Goal: Task Accomplishment & Management: Use online tool/utility

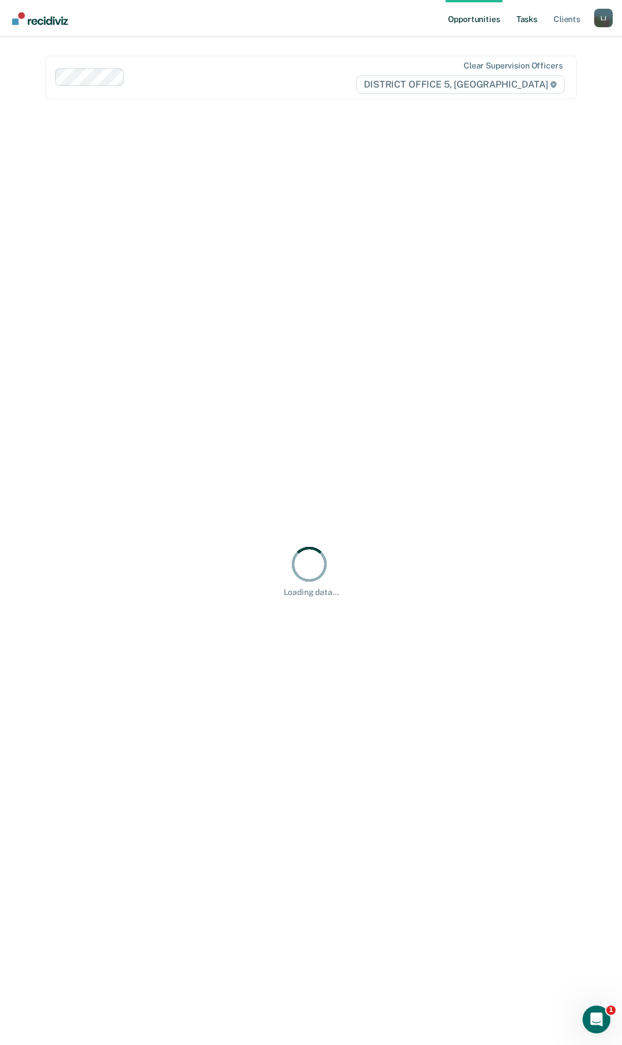
click at [535, 28] on link "Tasks" at bounding box center [527, 18] width 26 height 37
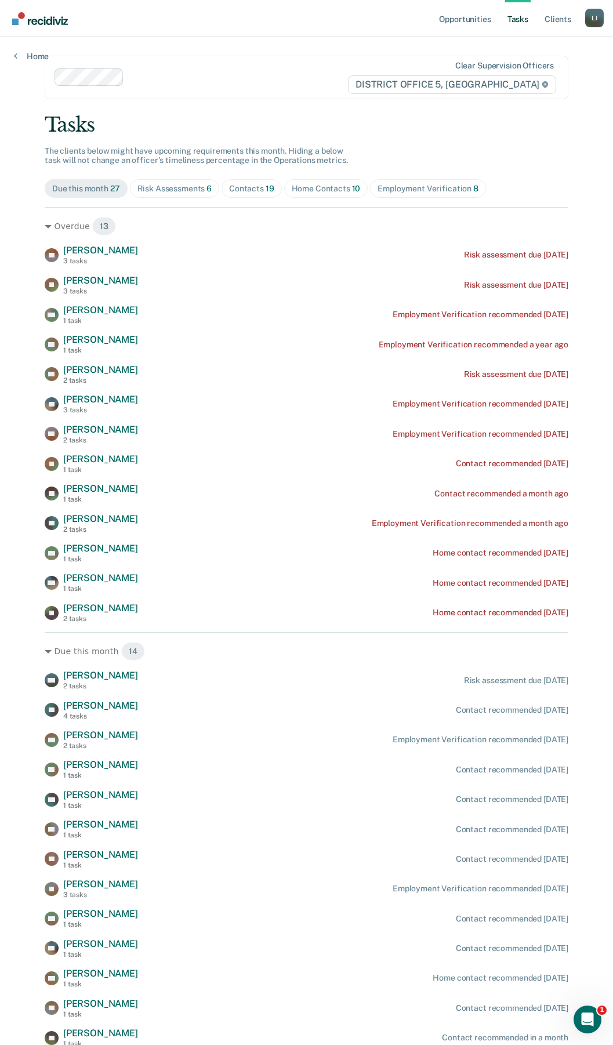
click at [155, 189] on div "Risk Assessments 6" at bounding box center [174, 189] width 75 height 10
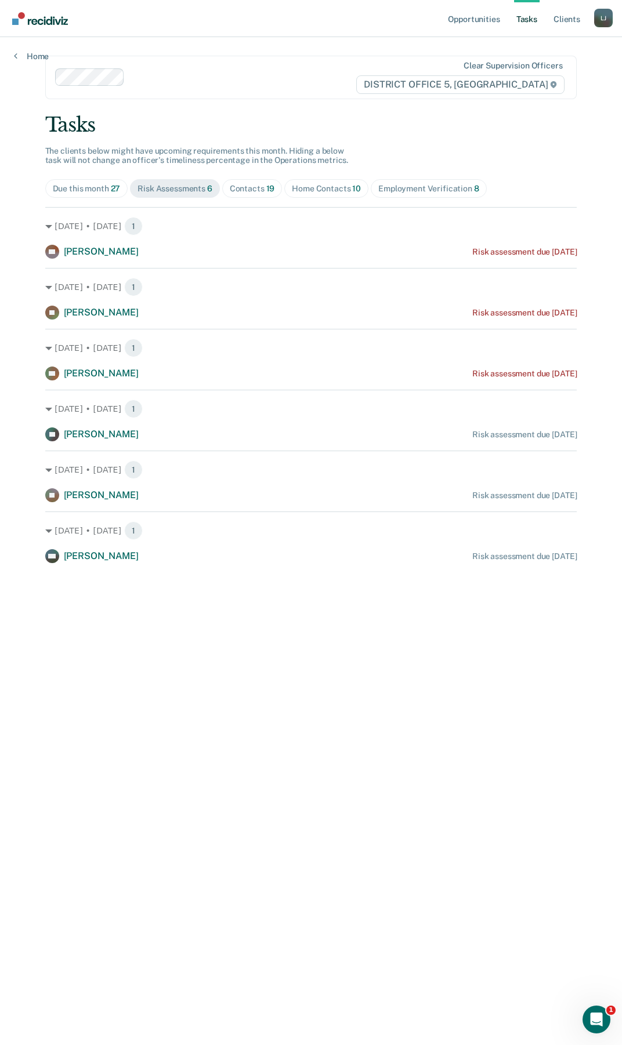
click at [263, 184] on div "Contacts 19" at bounding box center [252, 189] width 45 height 10
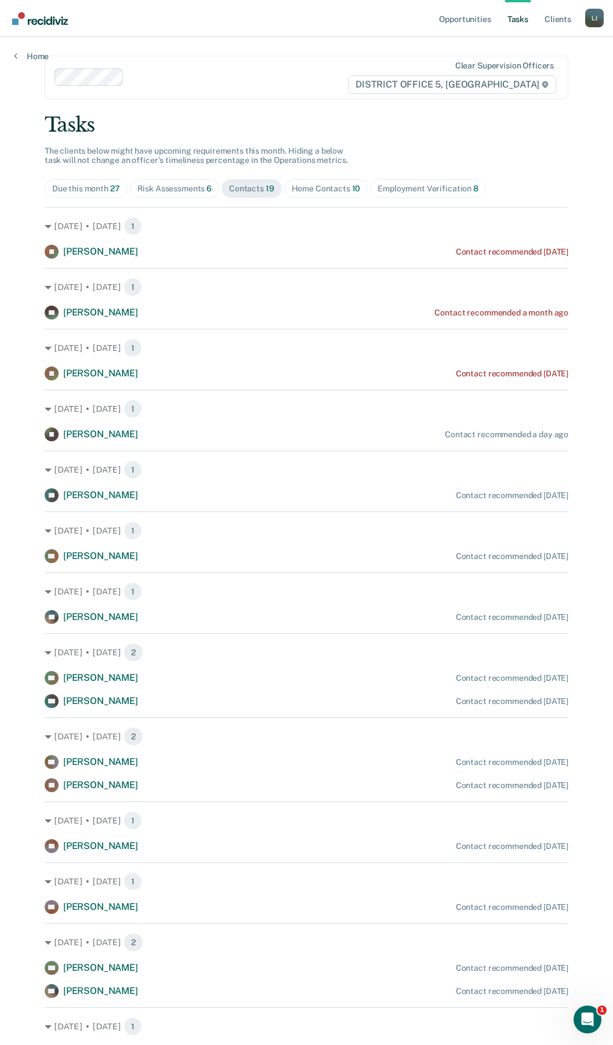
click at [327, 195] on span "Home Contacts 10" at bounding box center [326, 188] width 84 height 19
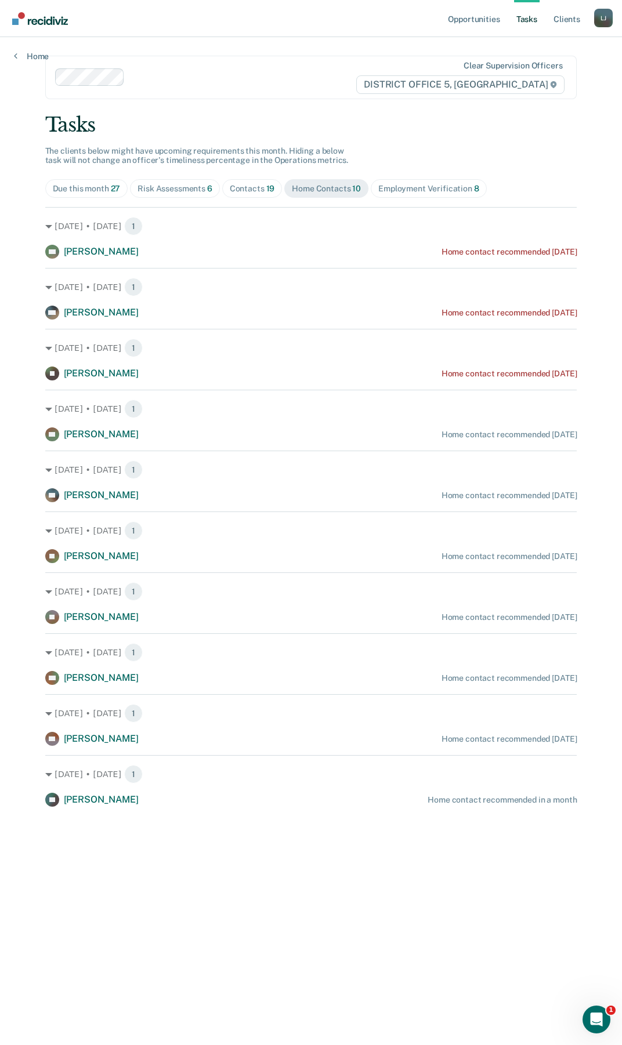
click at [396, 191] on div "Employment Verification 8" at bounding box center [428, 189] width 101 height 10
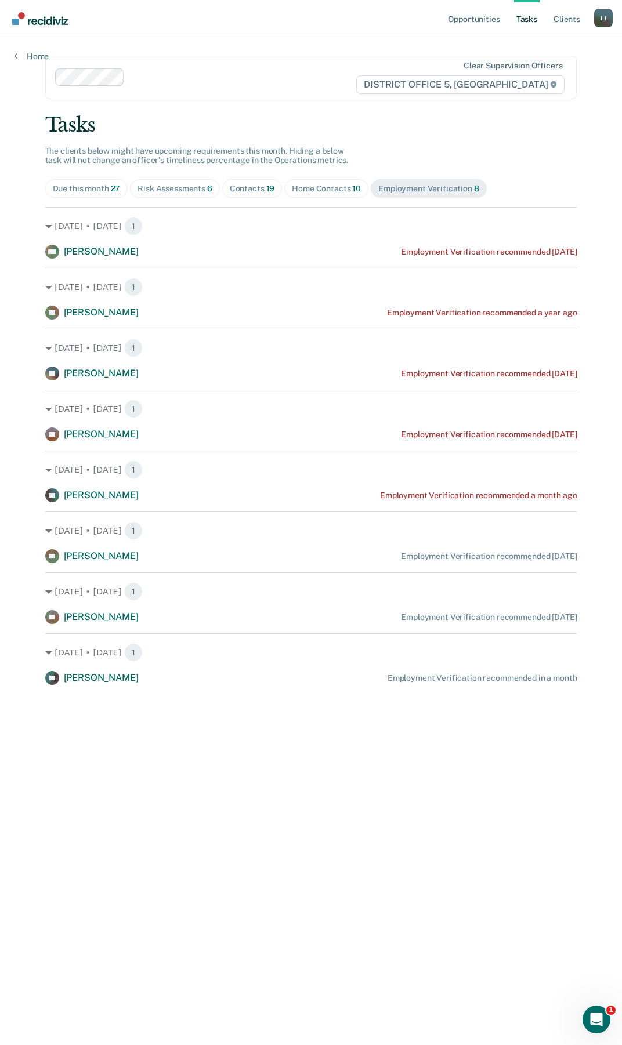
click at [104, 185] on div "Due this month 27" at bounding box center [87, 189] width 68 height 10
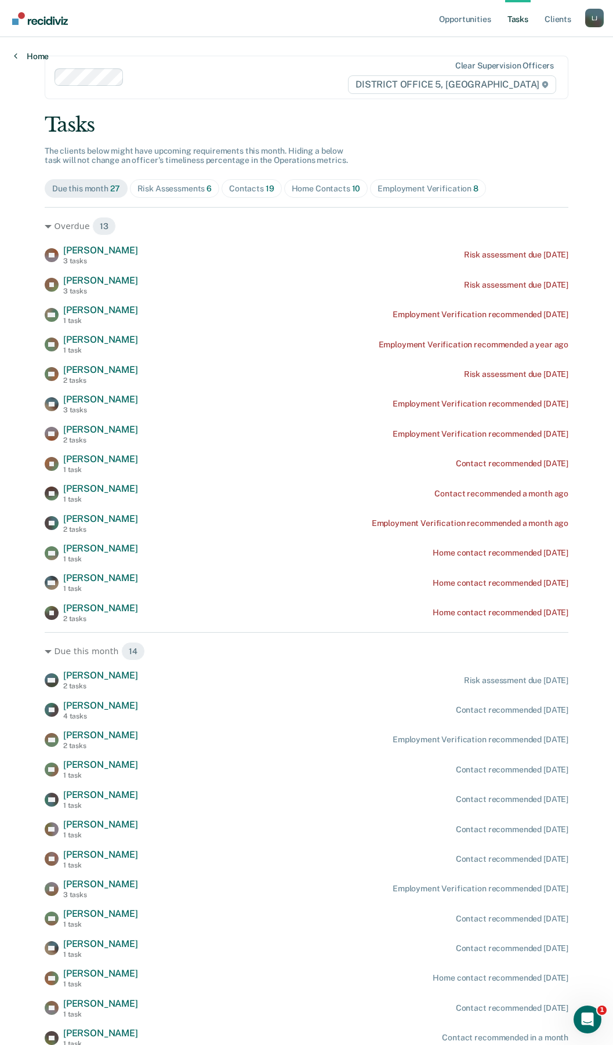
click at [26, 57] on link "Home" at bounding box center [31, 56] width 35 height 10
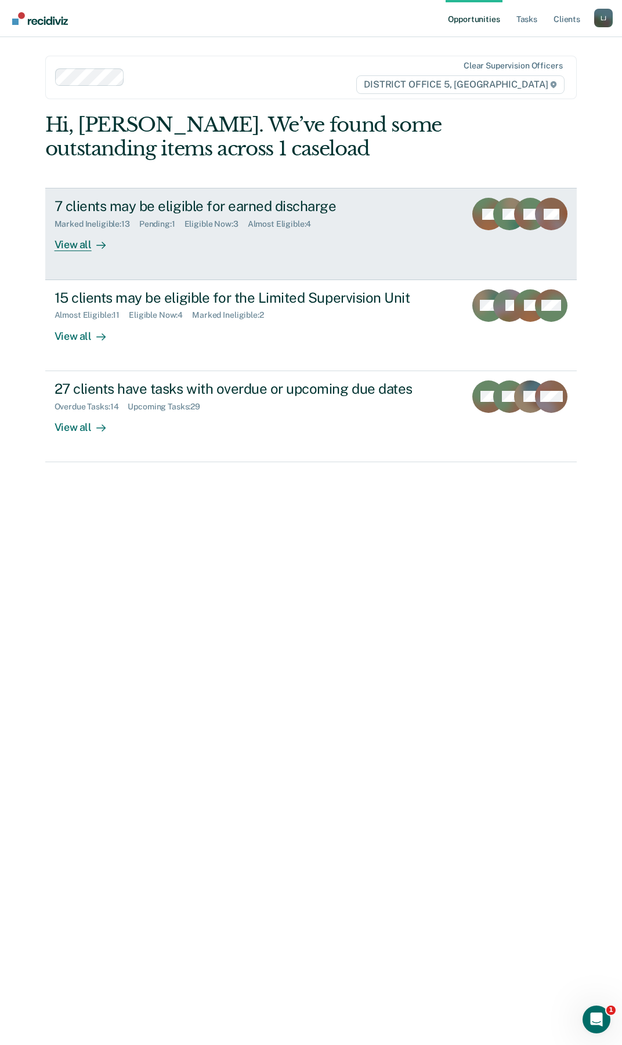
click at [73, 253] on link "7 clients may be eligible for earned discharge Marked Ineligible : 13 Pending :…" at bounding box center [311, 234] width 532 height 92
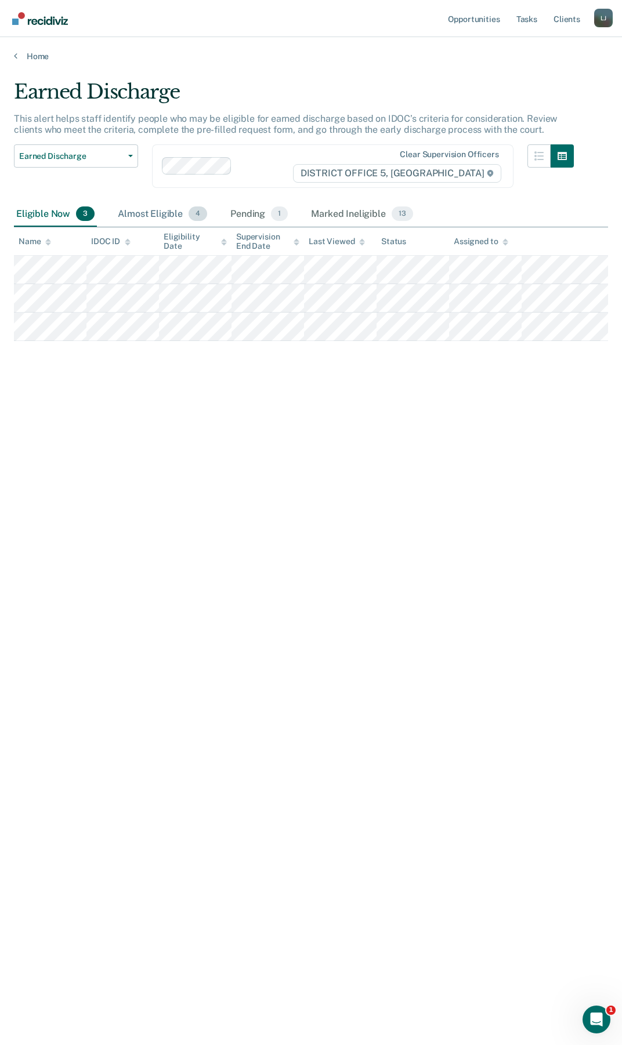
click at [144, 211] on div "Almost Eligible 4" at bounding box center [162, 215] width 94 height 26
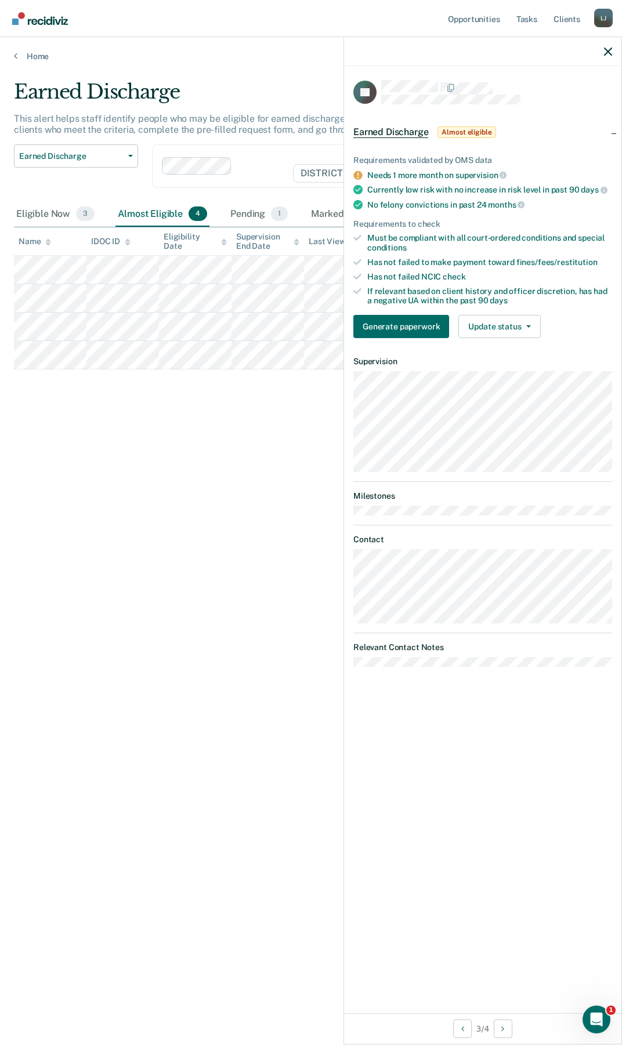
click at [162, 431] on div "Earned Discharge This alert helps staff identify people who may be eligible for…" at bounding box center [311, 519] width 594 height 878
click at [615, 53] on div at bounding box center [482, 51] width 277 height 29
click at [607, 50] on icon "button" at bounding box center [608, 52] width 8 height 8
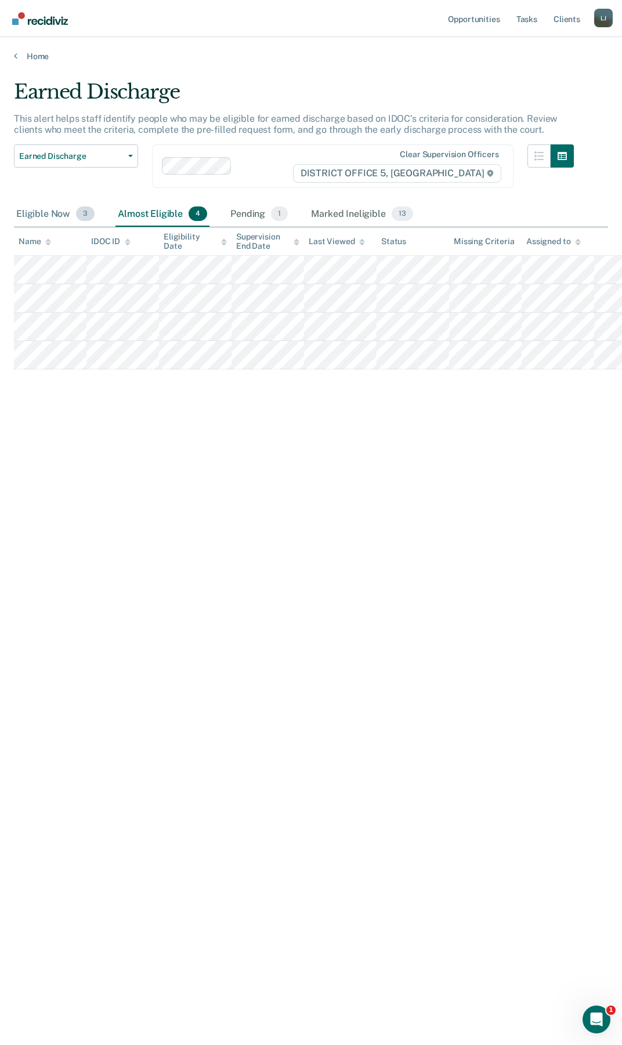
click at [27, 210] on div "Eligible Now 3" at bounding box center [55, 215] width 83 height 26
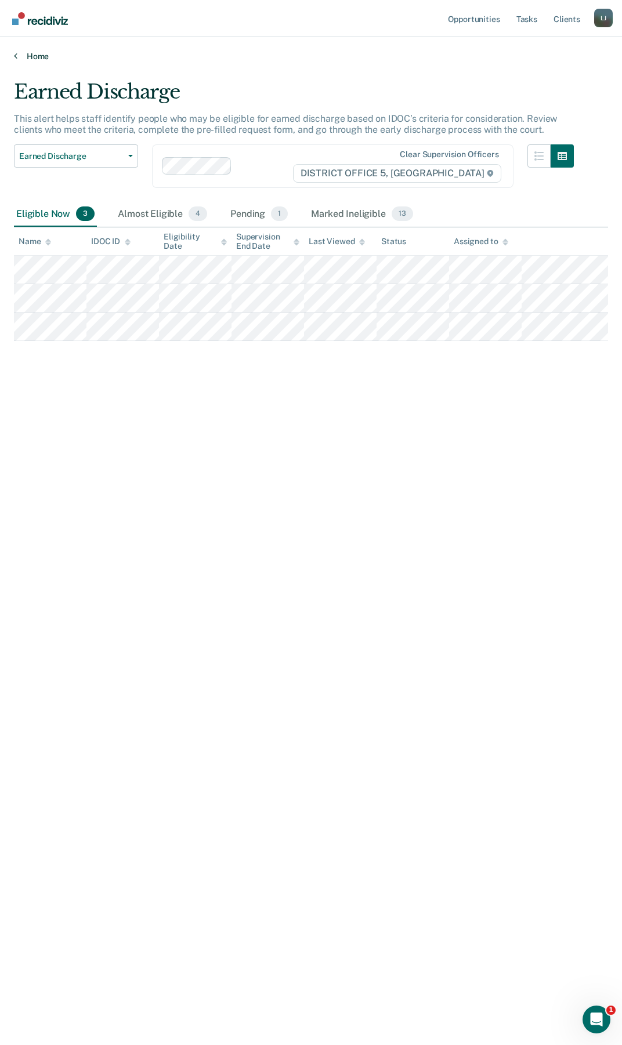
click at [33, 53] on link "Home" at bounding box center [311, 56] width 594 height 10
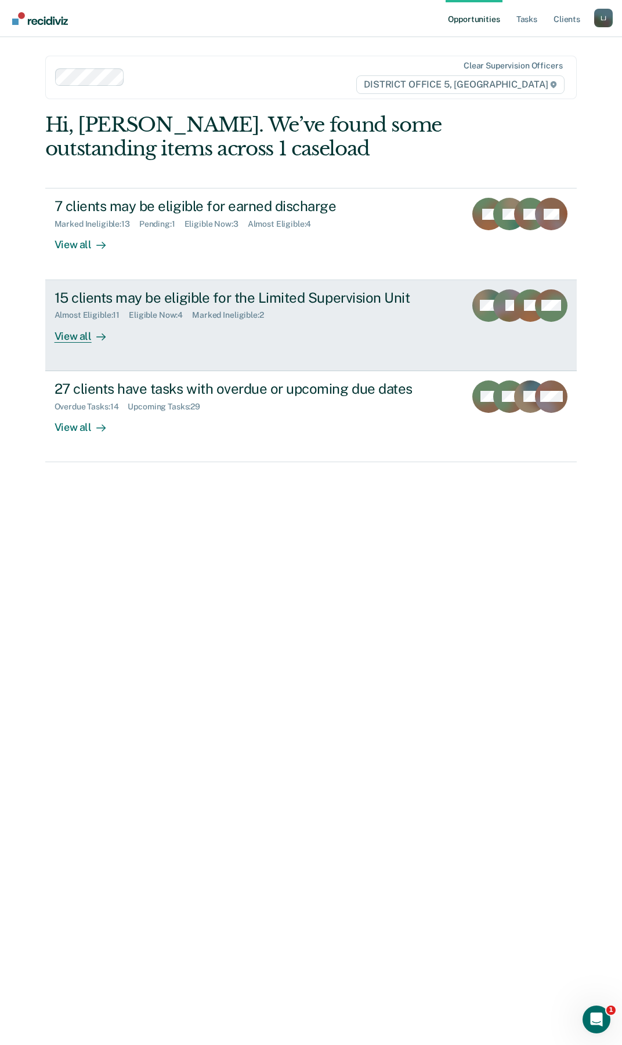
click at [89, 335] on div "View all" at bounding box center [87, 331] width 65 height 23
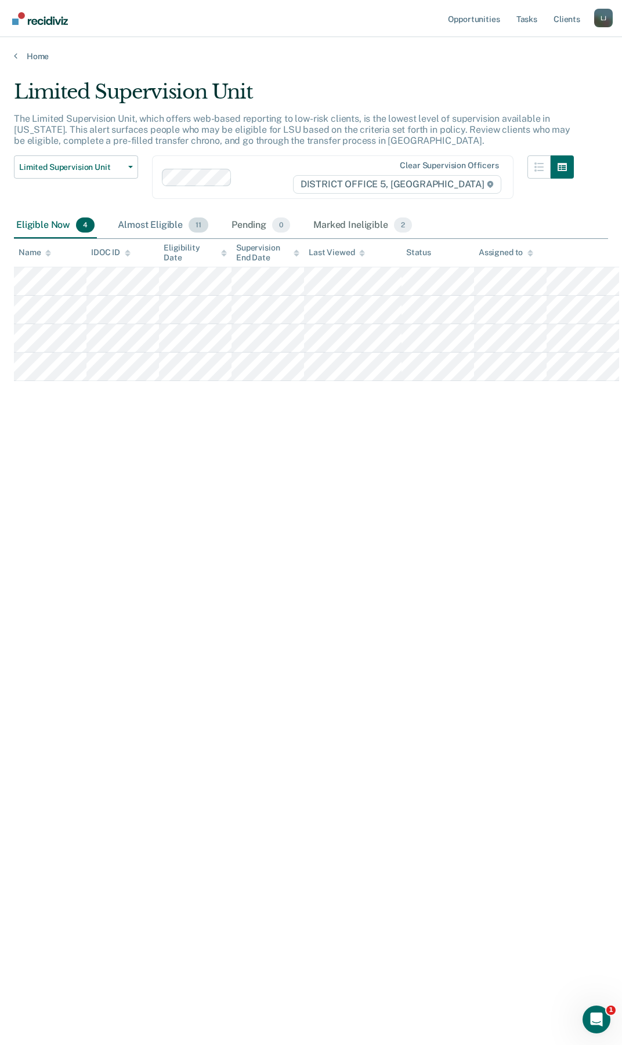
click at [172, 225] on div "Almost Eligible 11" at bounding box center [162, 226] width 95 height 26
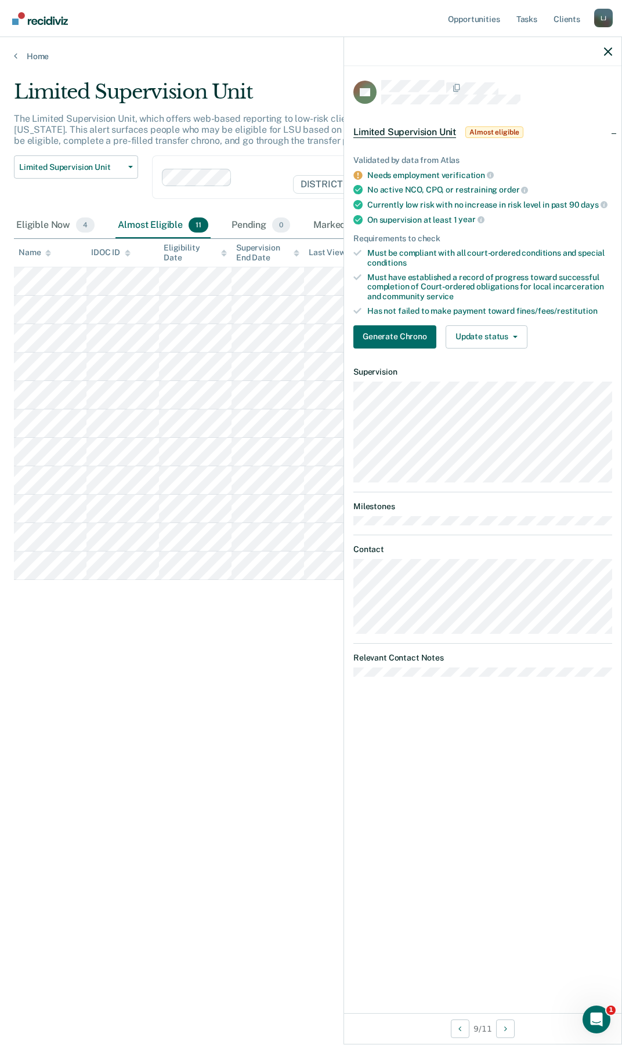
click at [103, 656] on div "Limited Supervision Unit The Limited Supervision Unit, which offers web-based r…" at bounding box center [311, 519] width 594 height 878
click at [599, 55] on div at bounding box center [482, 51] width 277 height 29
click at [605, 56] on div at bounding box center [482, 51] width 277 height 29
click at [608, 55] on icon "button" at bounding box center [608, 52] width 8 height 8
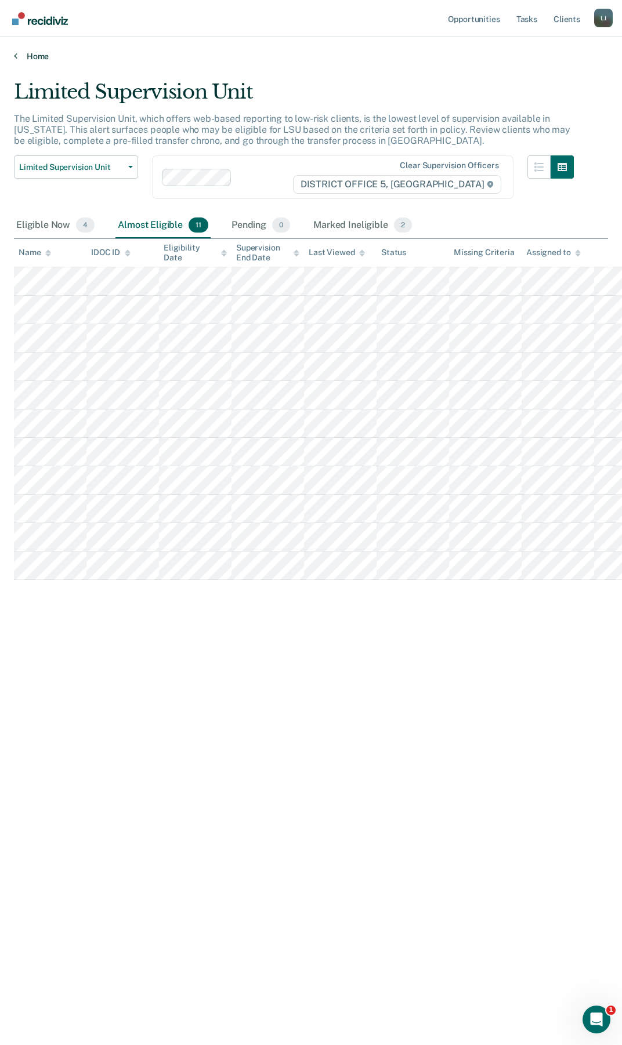
click at [26, 54] on link "Home" at bounding box center [311, 56] width 594 height 10
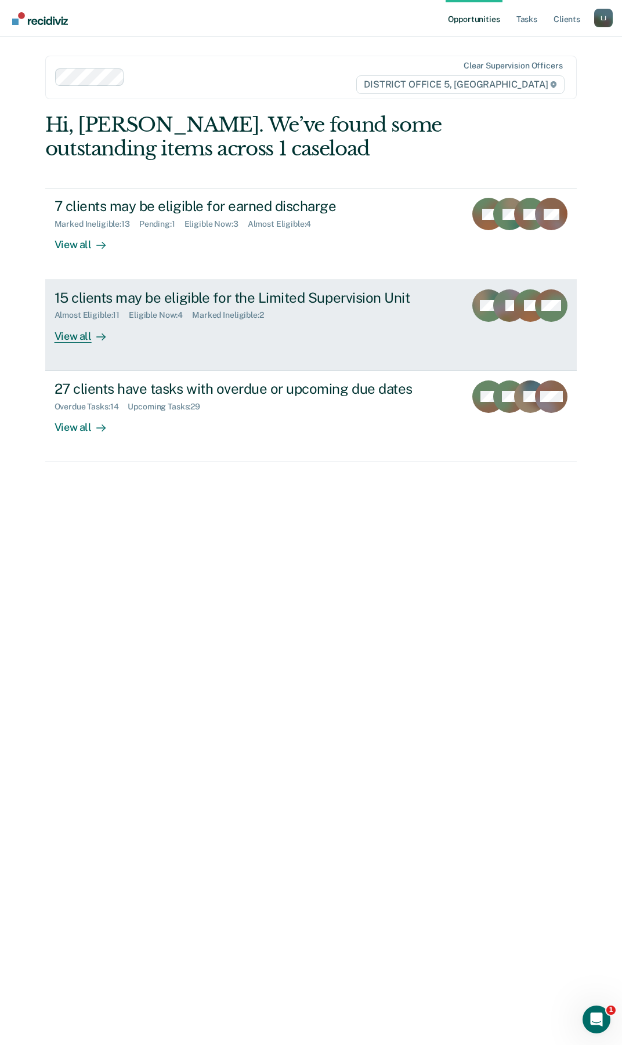
click at [80, 326] on div "View all" at bounding box center [87, 331] width 65 height 23
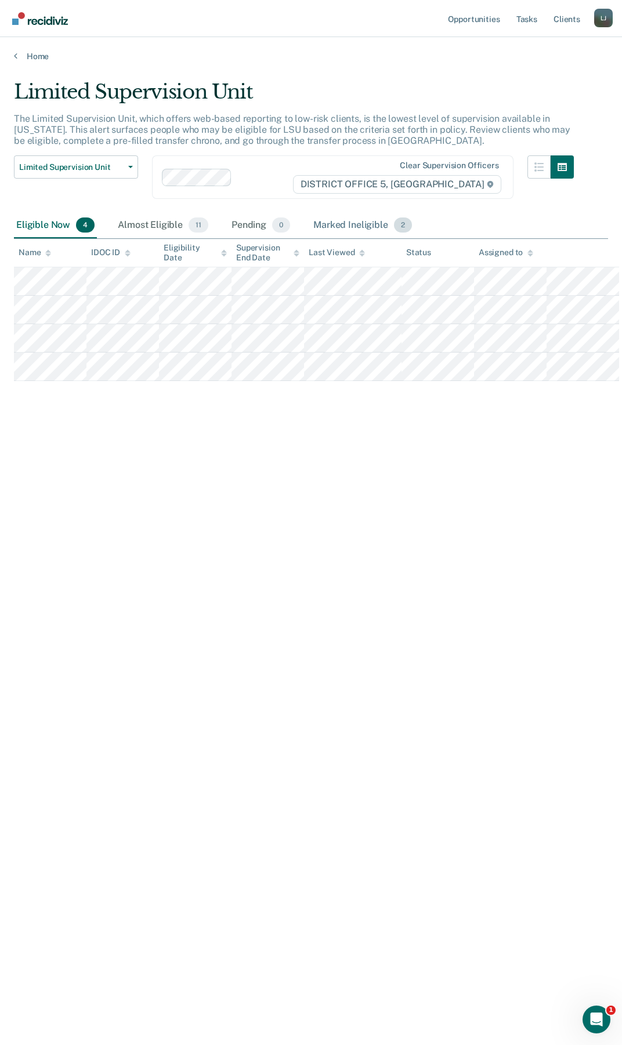
click at [328, 224] on div "Marked Ineligible 2" at bounding box center [362, 226] width 103 height 26
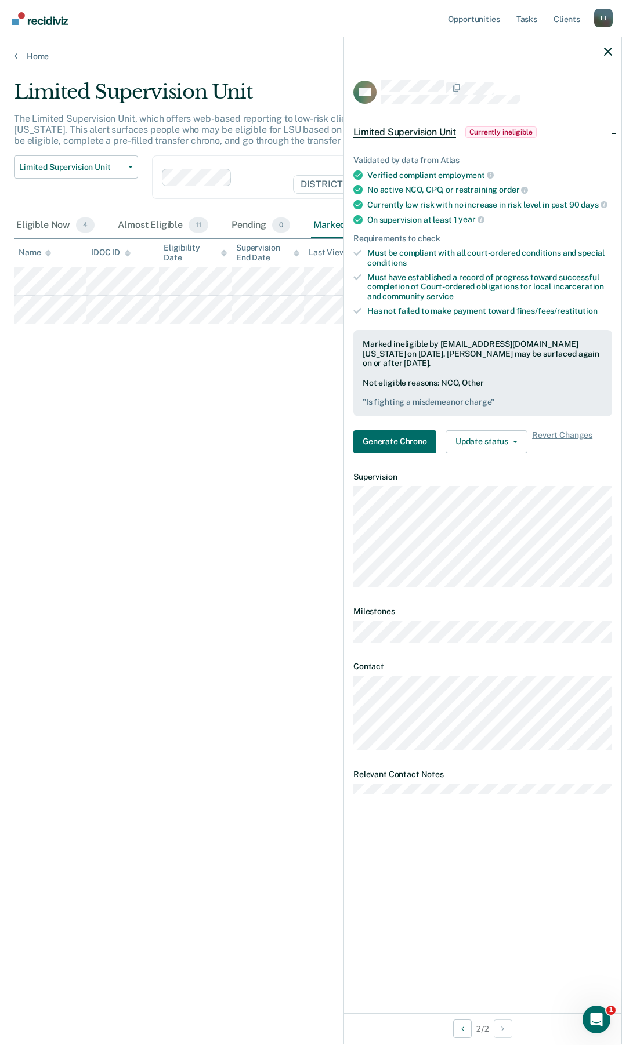
click at [217, 372] on div "Limited Supervision Unit The Limited Supervision Unit, which offers web-based r…" at bounding box center [311, 519] width 594 height 878
click at [603, 54] on div at bounding box center [482, 51] width 277 height 29
click at [612, 47] on div at bounding box center [482, 51] width 277 height 29
click at [610, 54] on icon "button" at bounding box center [608, 52] width 8 height 8
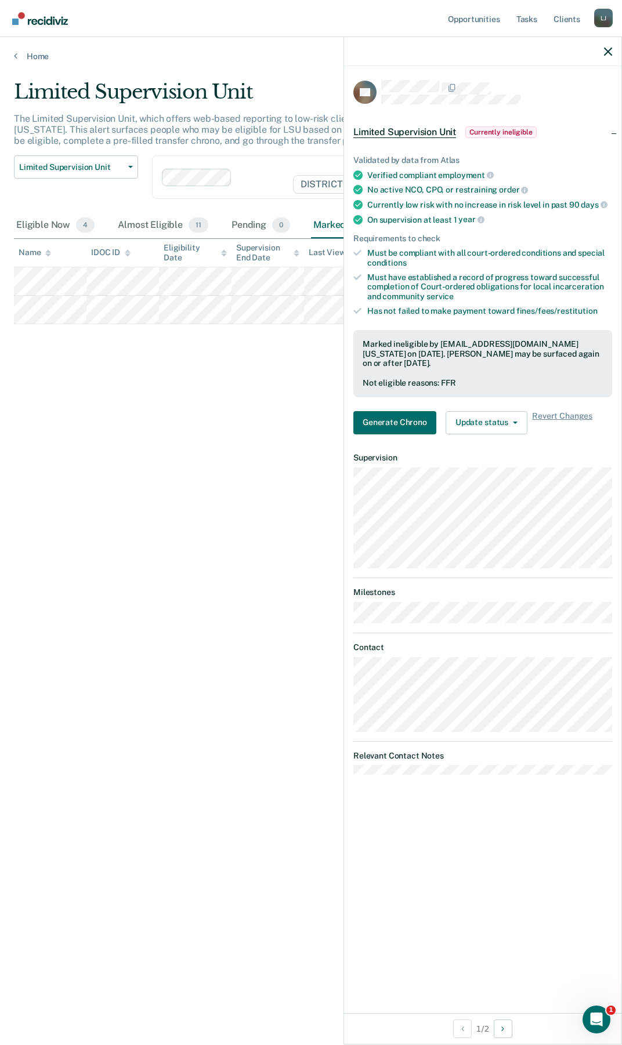
click at [169, 353] on div "Limited Supervision Unit The Limited Supervision Unit, which offers web-based r…" at bounding box center [311, 519] width 594 height 878
click at [607, 49] on icon "button" at bounding box center [608, 52] width 8 height 8
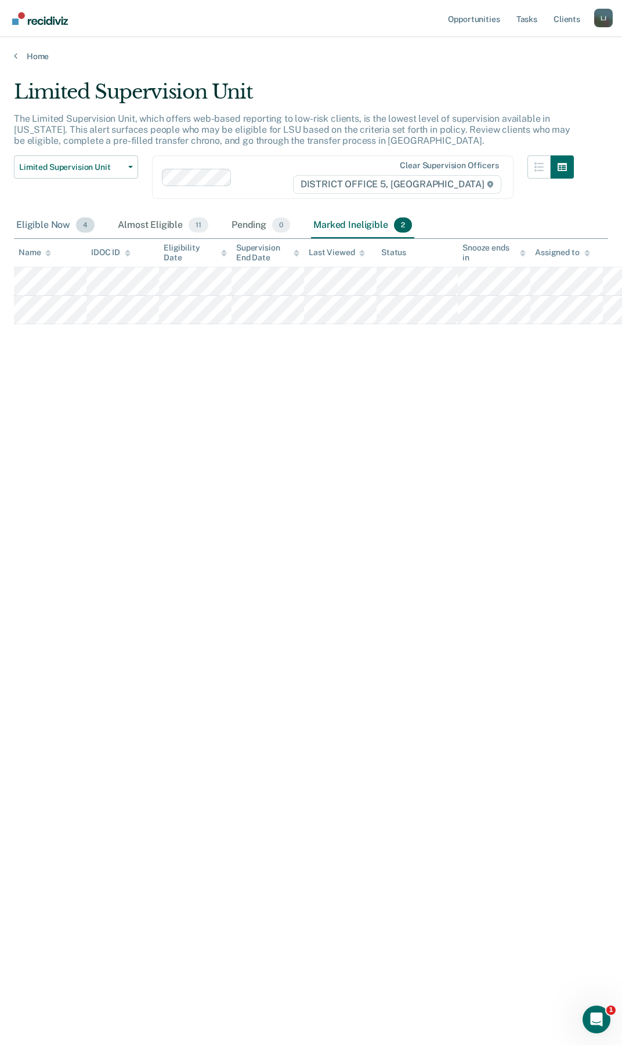
click at [42, 226] on div "Eligible Now 4" at bounding box center [55, 226] width 83 height 26
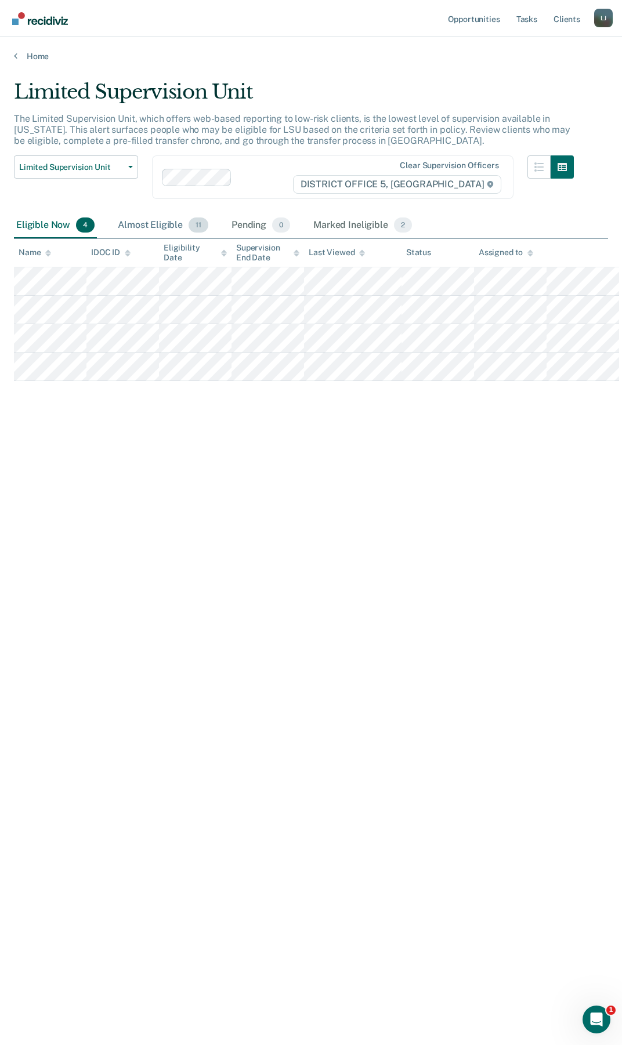
click at [153, 228] on div "Almost Eligible 11" at bounding box center [162, 226] width 95 height 26
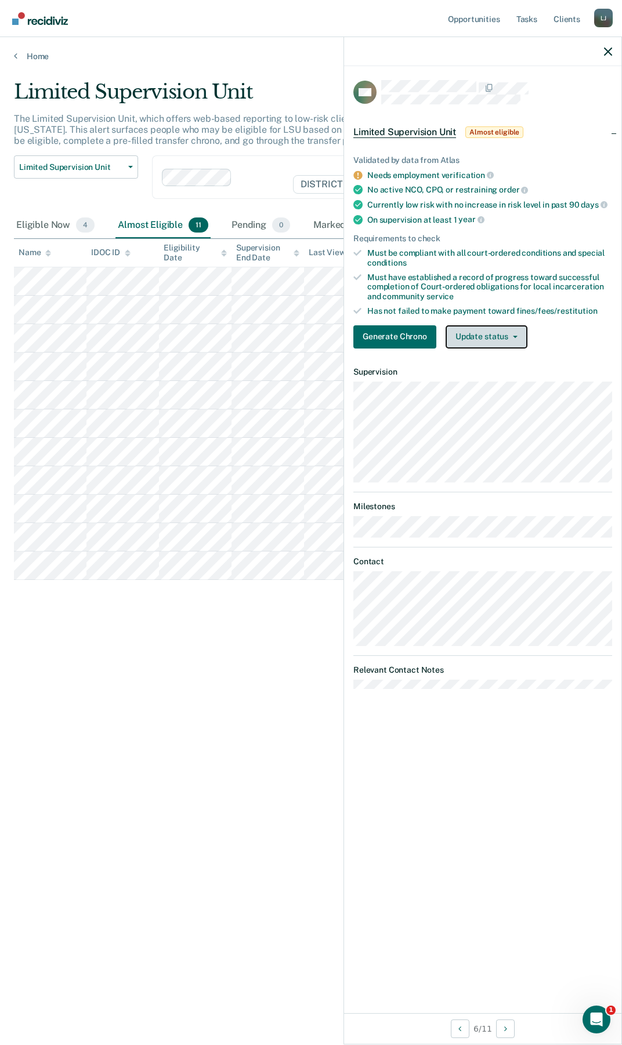
click at [475, 340] on button "Update status" at bounding box center [486, 336] width 82 height 23
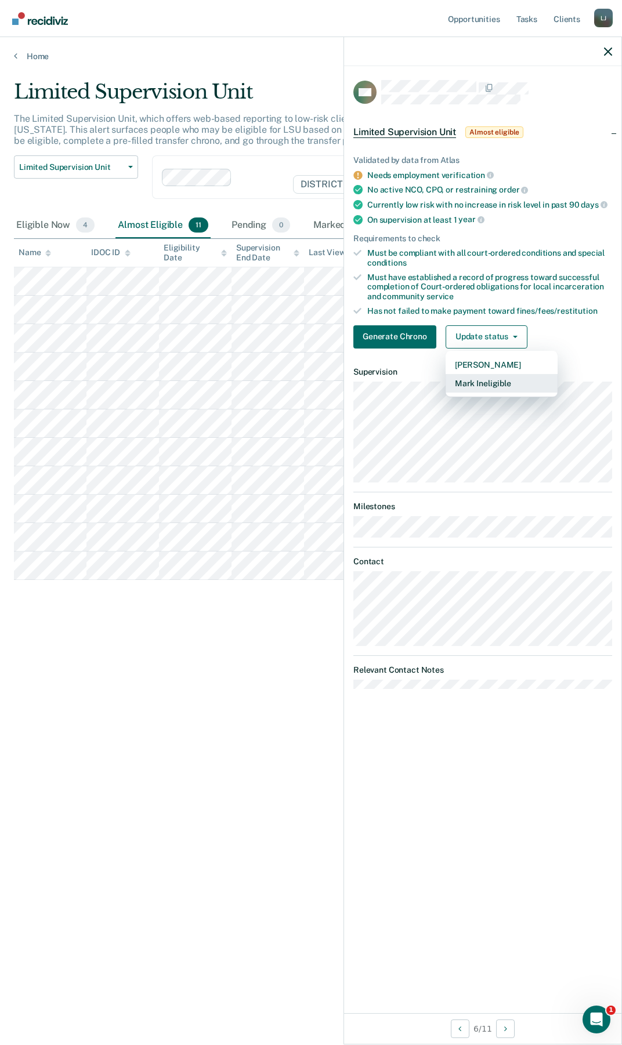
click at [481, 386] on button "Mark Ineligible" at bounding box center [501, 383] width 112 height 19
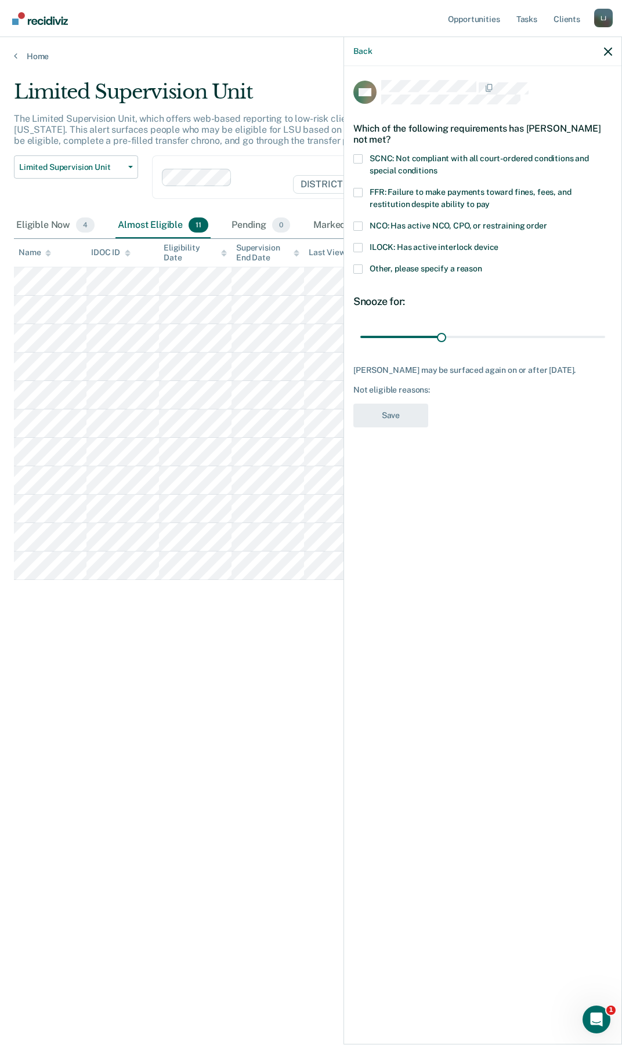
click at [362, 189] on span at bounding box center [357, 192] width 9 height 9
click at [489, 200] on input "FFR: Failure to make payments toward fines, fees, and restitution despite abili…" at bounding box center [489, 200] width 0 height 0
click at [361, 155] on span at bounding box center [357, 158] width 9 height 9
click at [437, 166] on input "SCNC: Not compliant with all court-ordered conditions and special conditions" at bounding box center [437, 166] width 0 height 0
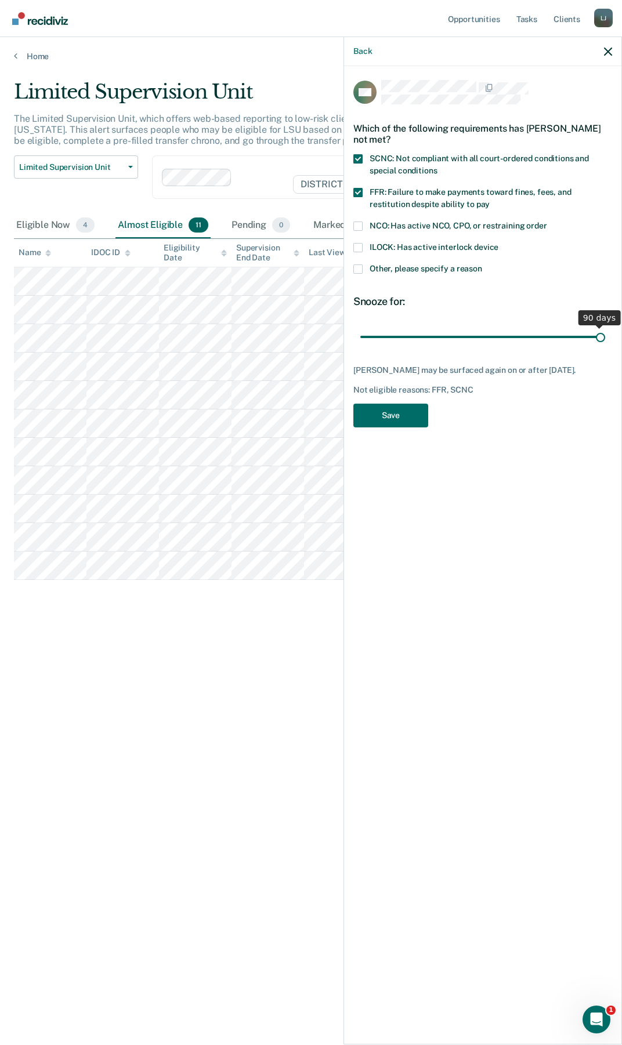
drag, startPoint x: 444, startPoint y: 339, endPoint x: 554, endPoint y: 393, distance: 122.9
type input "90"
click at [605, 347] on input "range" at bounding box center [482, 337] width 245 height 20
click at [389, 427] on button "Save" at bounding box center [390, 416] width 75 height 24
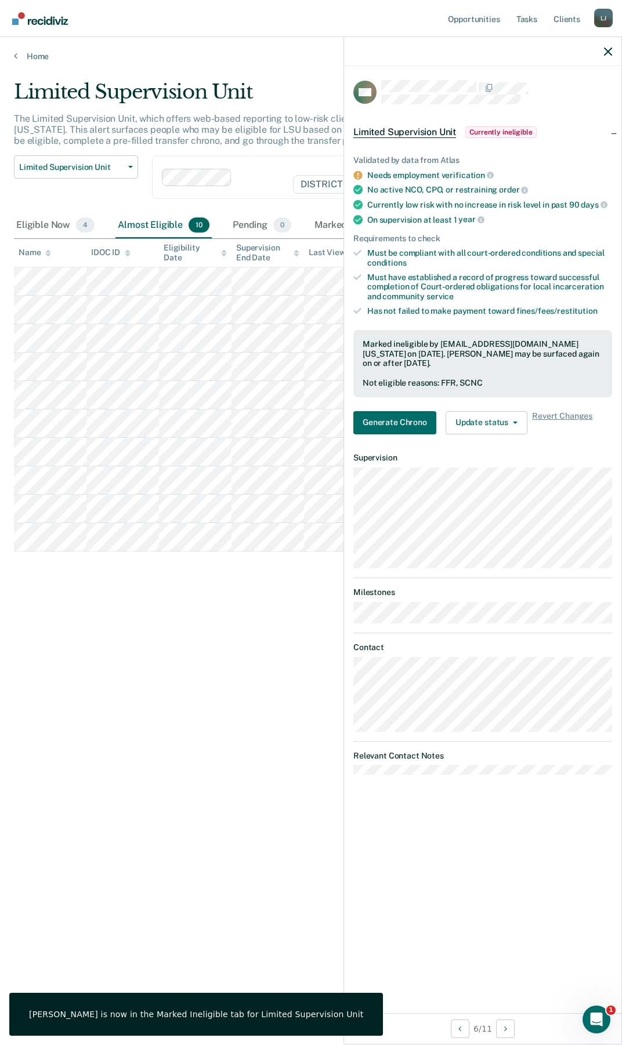
click at [606, 58] on div at bounding box center [482, 51] width 277 height 29
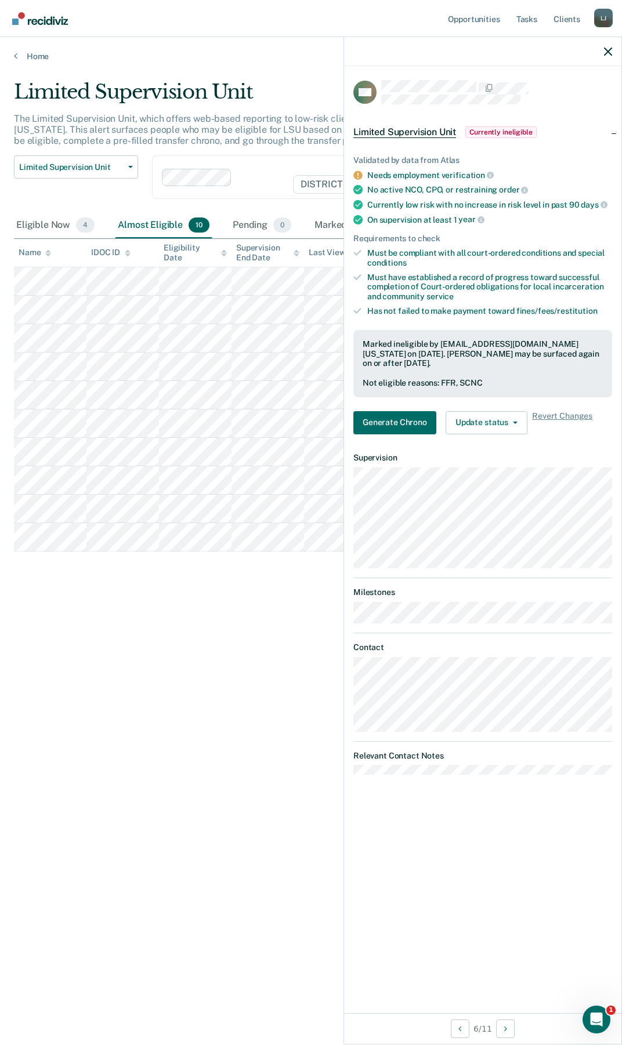
click at [187, 721] on div "Limited Supervision Unit The Limited Supervision Unit, which offers web-based r…" at bounding box center [311, 519] width 594 height 878
